Goal: Find specific page/section: Find specific page/section

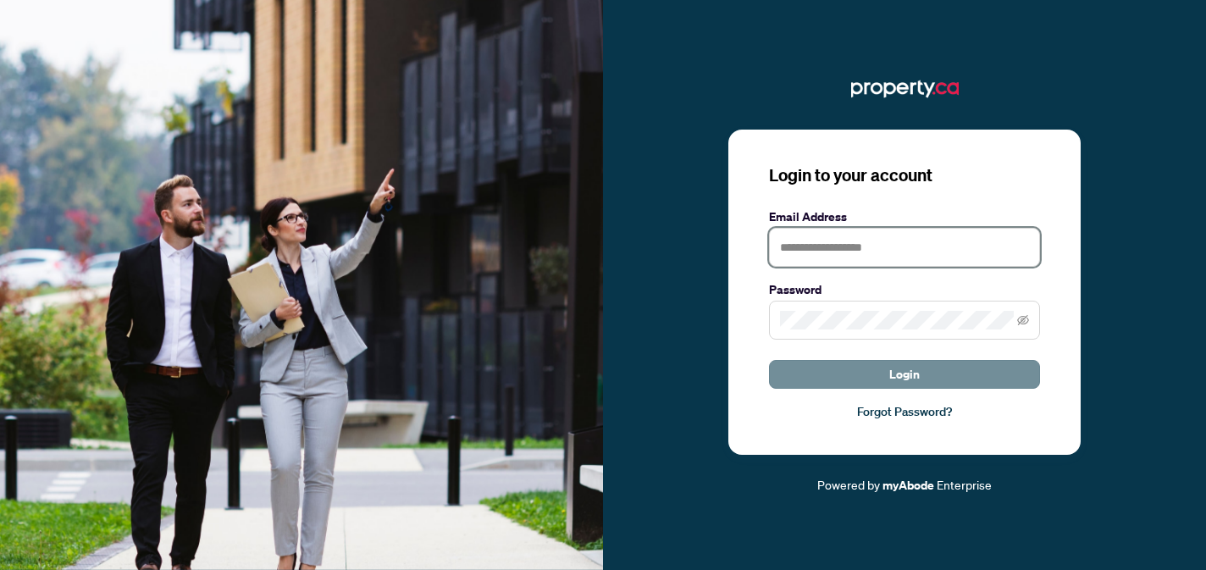
type input "**********"
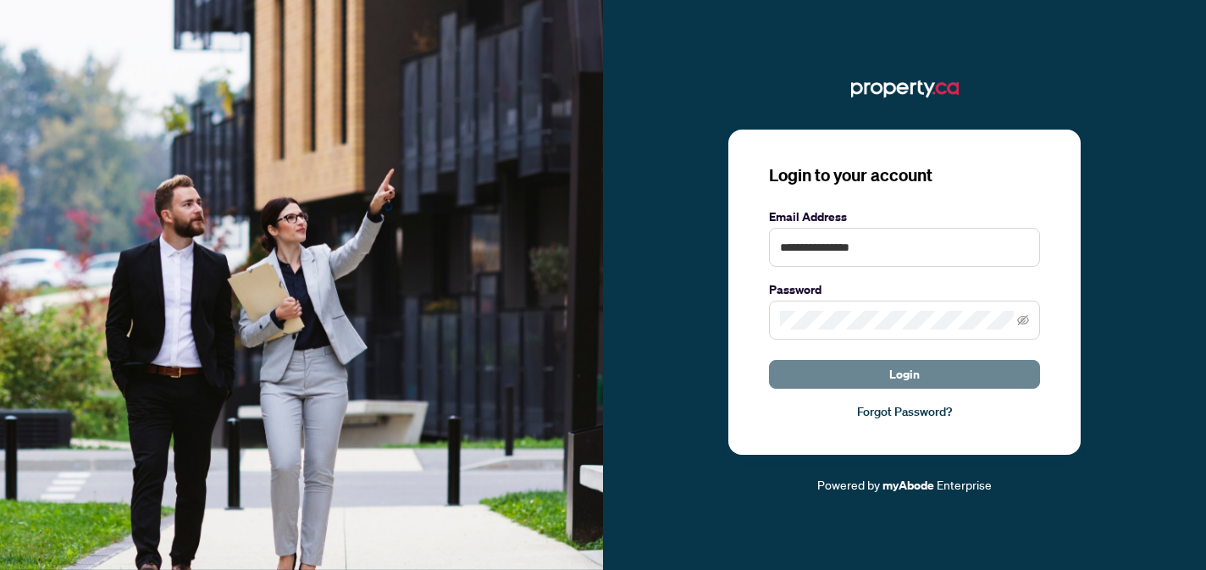
click at [867, 368] on button "Login" at bounding box center [904, 374] width 271 height 29
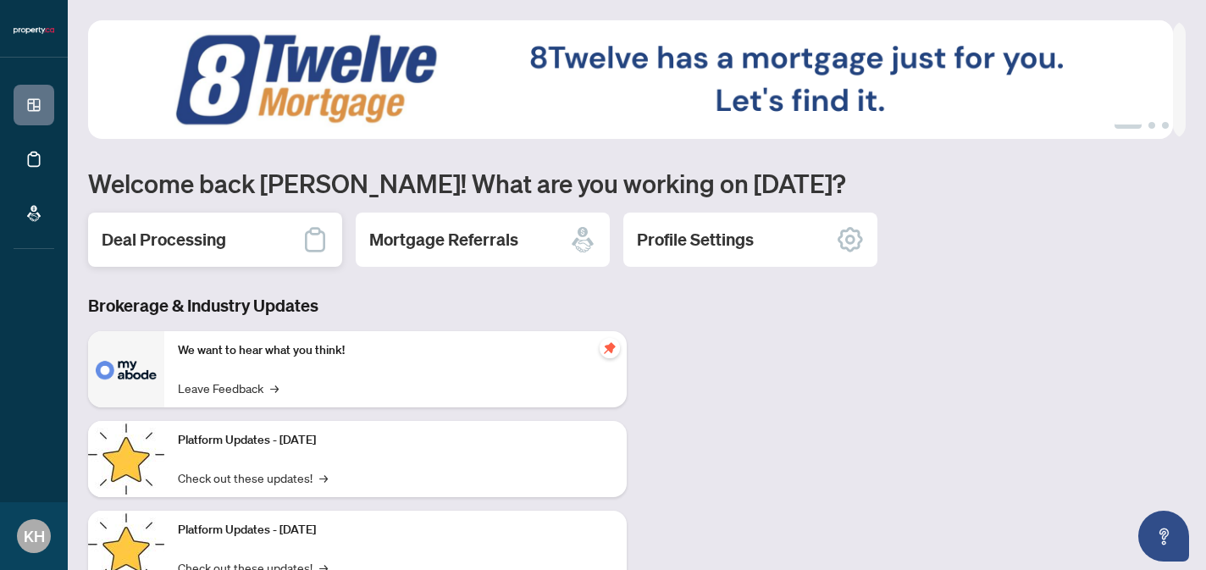
click at [158, 232] on h2 "Deal Processing" at bounding box center [164, 240] width 125 height 24
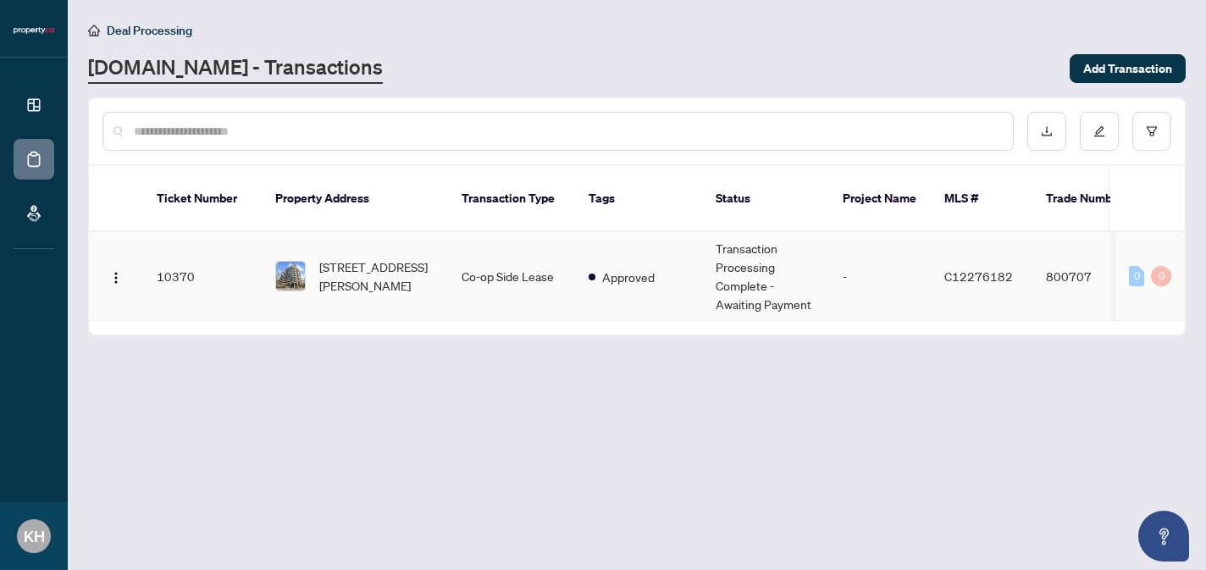
click at [174, 258] on td "10370" at bounding box center [202, 276] width 119 height 89
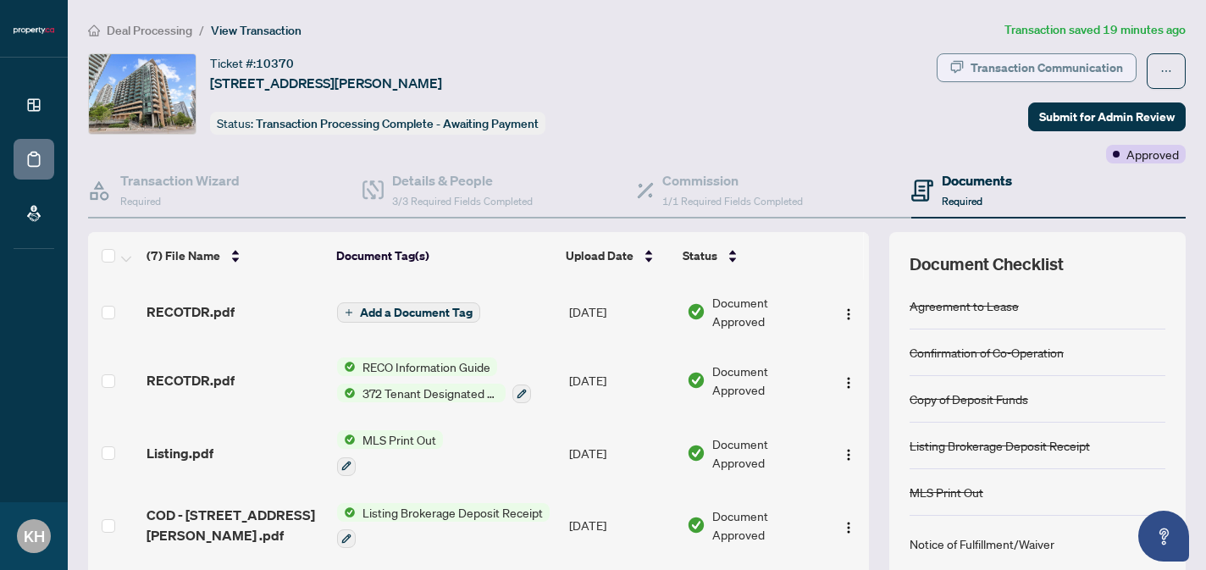
click at [977, 68] on div "Transaction Communication" at bounding box center [1047, 67] width 152 height 27
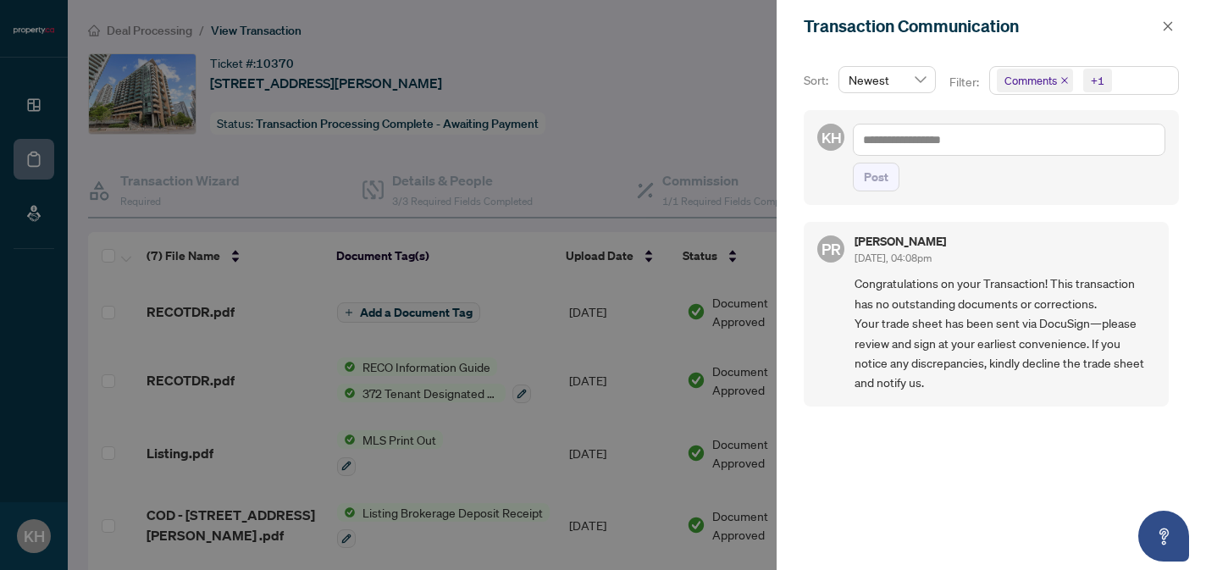
scroll to position [3, 0]
click at [1164, 26] on icon "close" at bounding box center [1168, 26] width 12 height 12
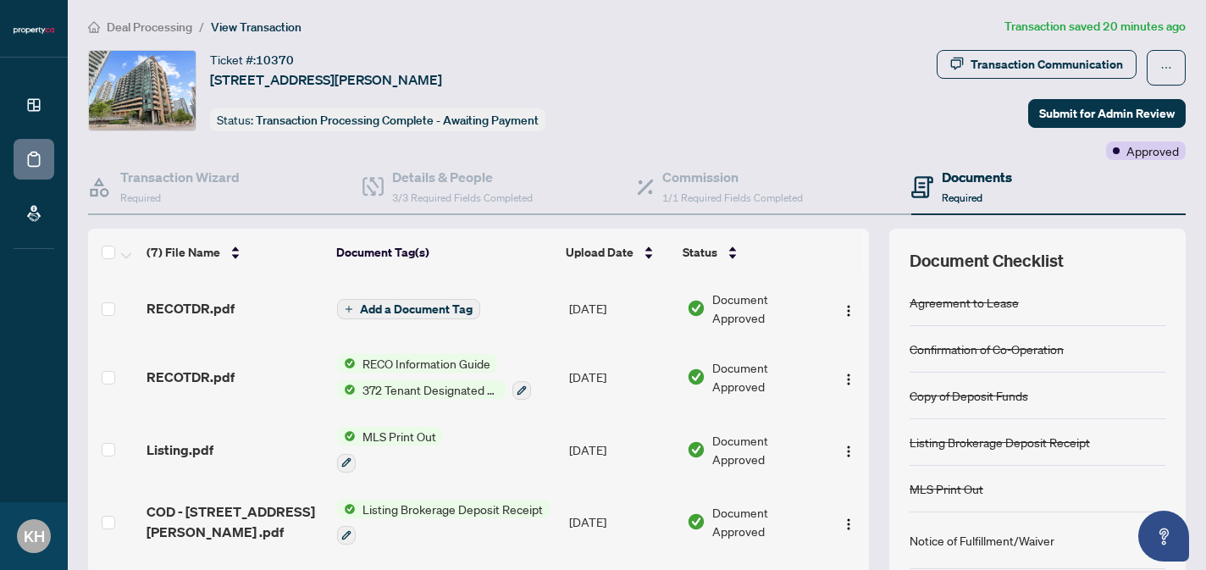
scroll to position [0, 0]
